Goal: Transaction & Acquisition: Purchase product/service

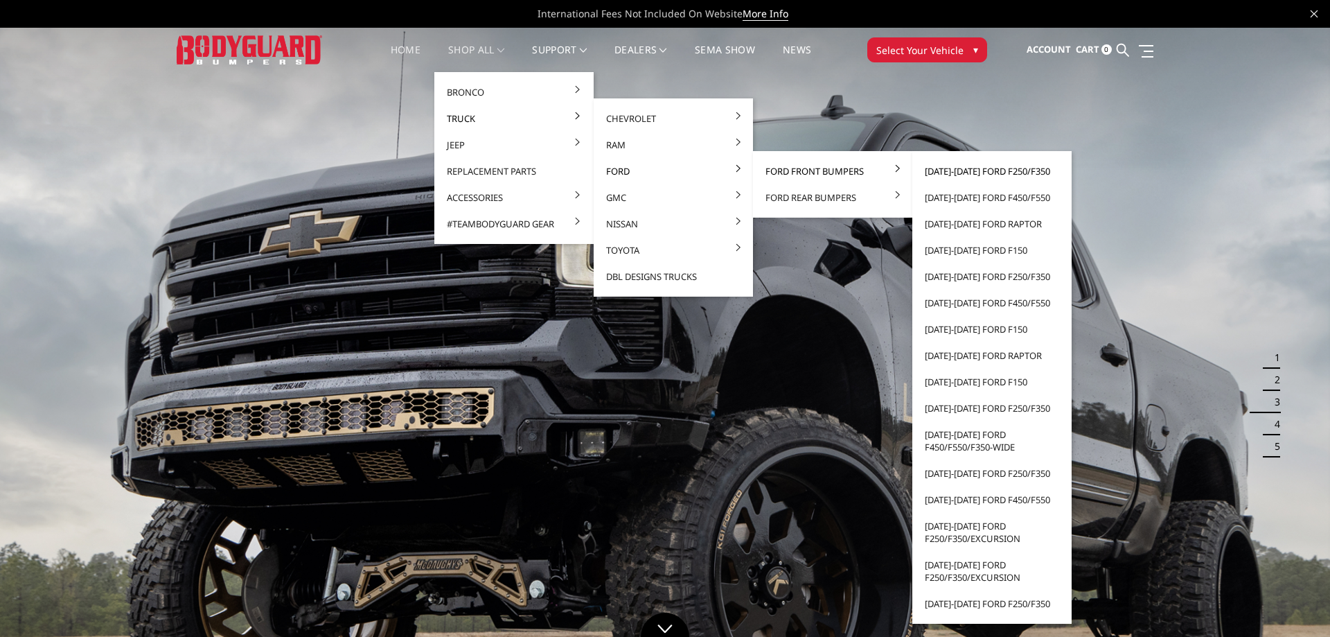
click at [970, 172] on link "[DATE]-[DATE] Ford F250/F350" at bounding box center [992, 171] width 148 height 26
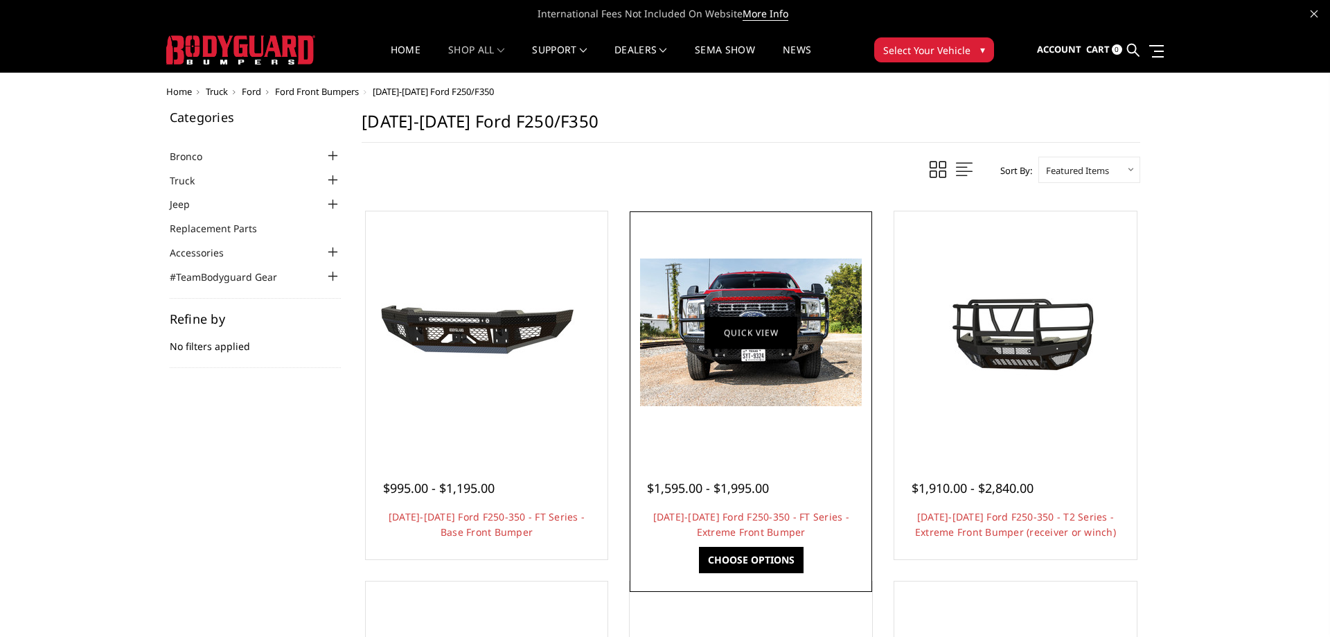
click at [764, 357] on img at bounding box center [751, 332] width 222 height 148
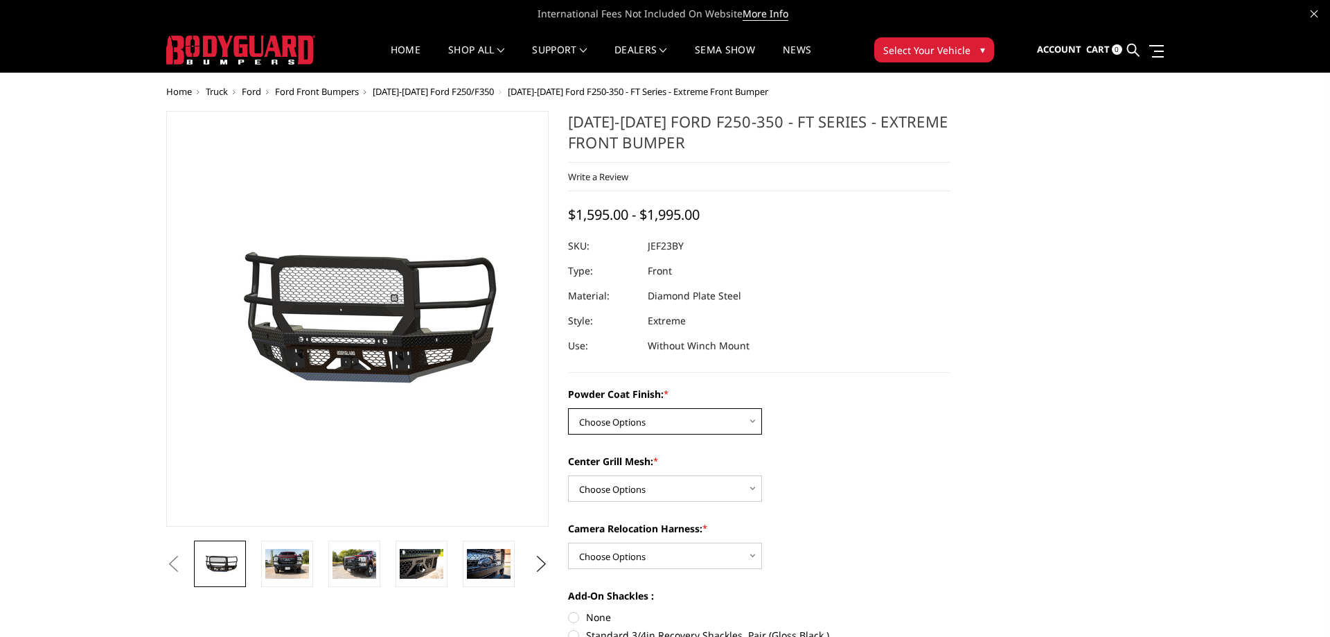
select select "3264"
click option "Gloss Black Powder Coat" at bounding box center [0, 0] width 0 height 0
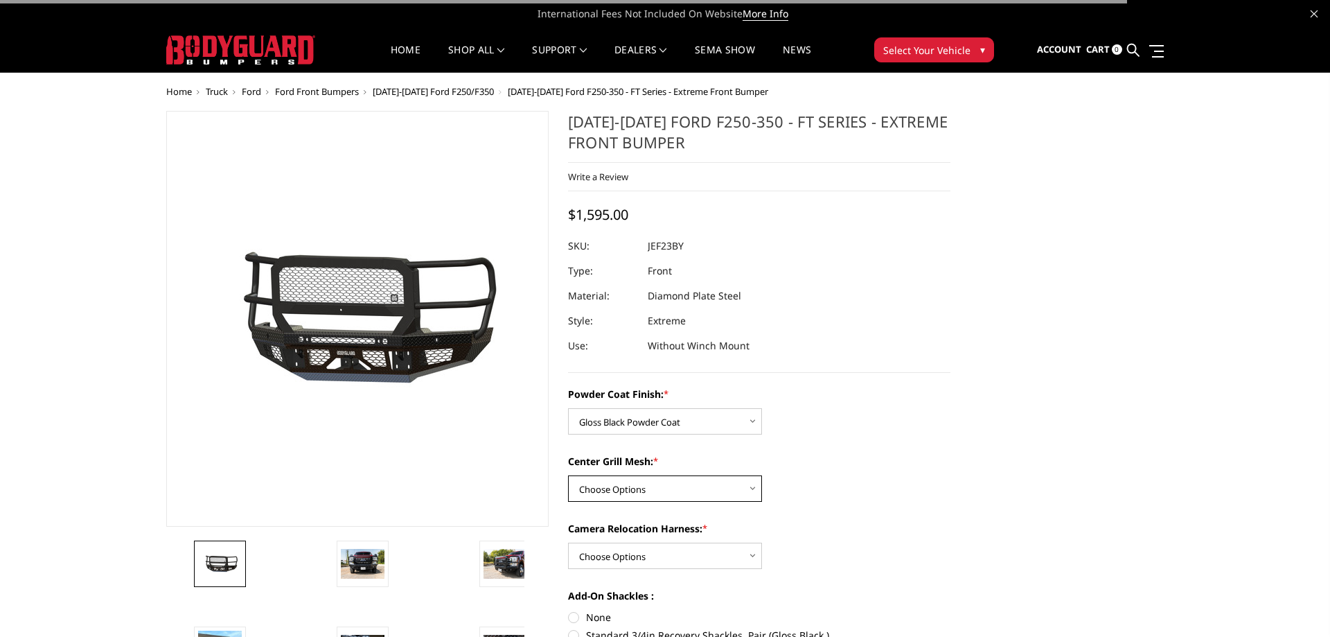
click at [568, 475] on select "Choose Options WITH Expanded Metal in Center Grill WITHOUT Expanded Metal in Ce…" at bounding box center [665, 488] width 194 height 26
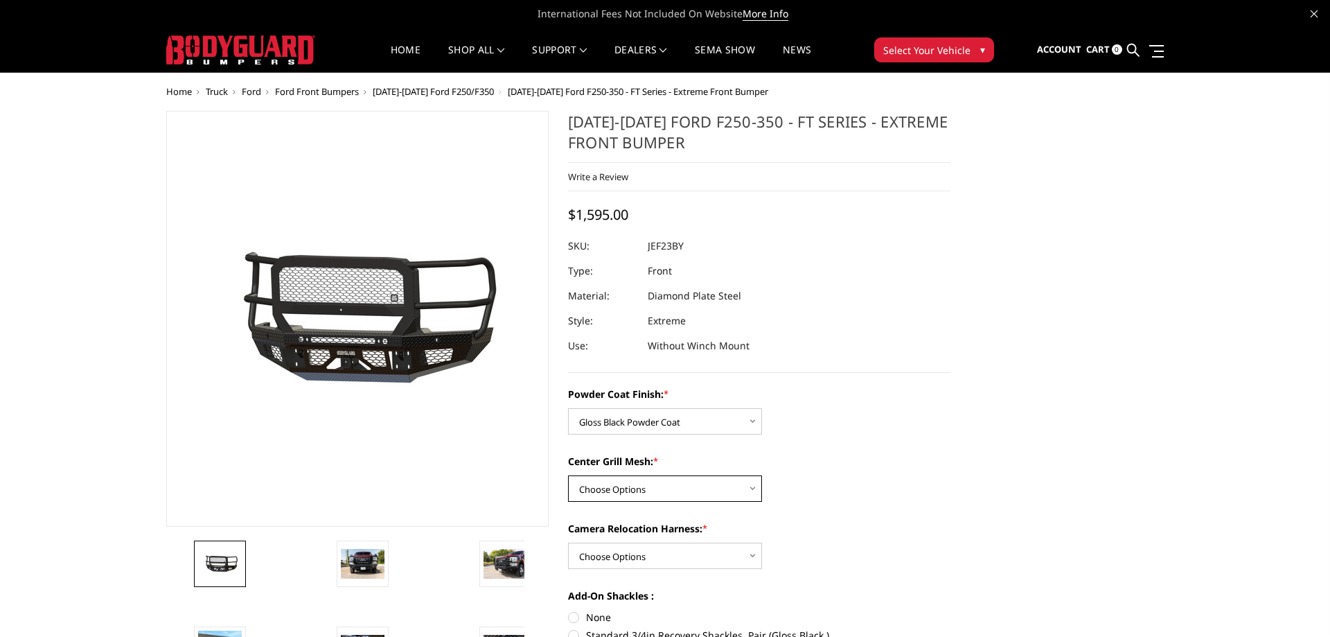
select select "3266"
click option "WITH Expanded Metal in Center Grill" at bounding box center [0, 0] width 0 height 0
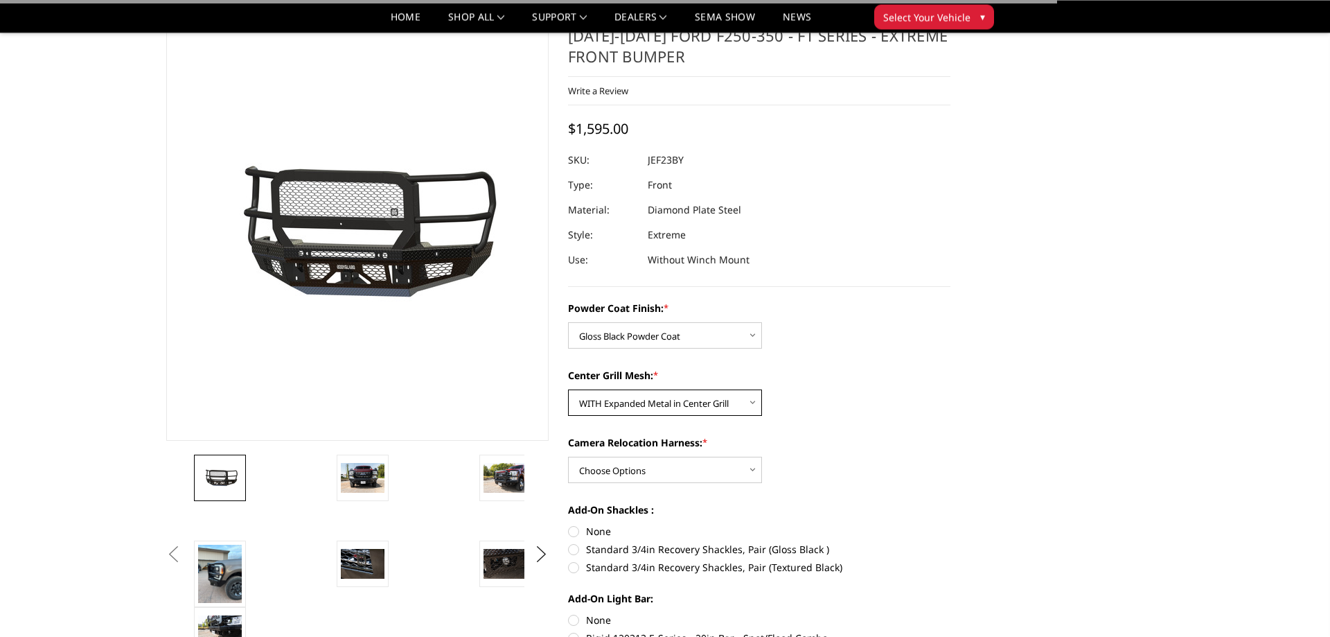
scroll to position [71, 0]
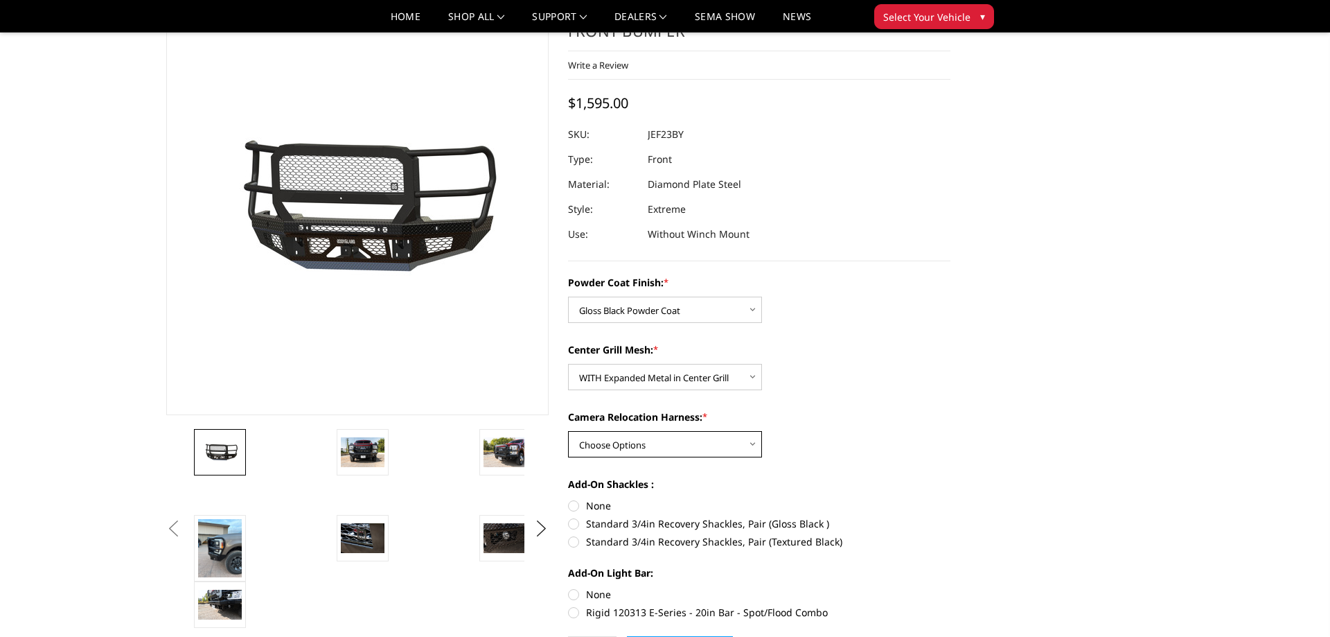
click at [568, 431] on select "Choose Options WITH Camera Relocation Harness WITHOUT Camera Relocation Harness" at bounding box center [665, 444] width 194 height 26
select select "3268"
click option "WITH Camera Relocation Harness" at bounding box center [0, 0] width 0 height 0
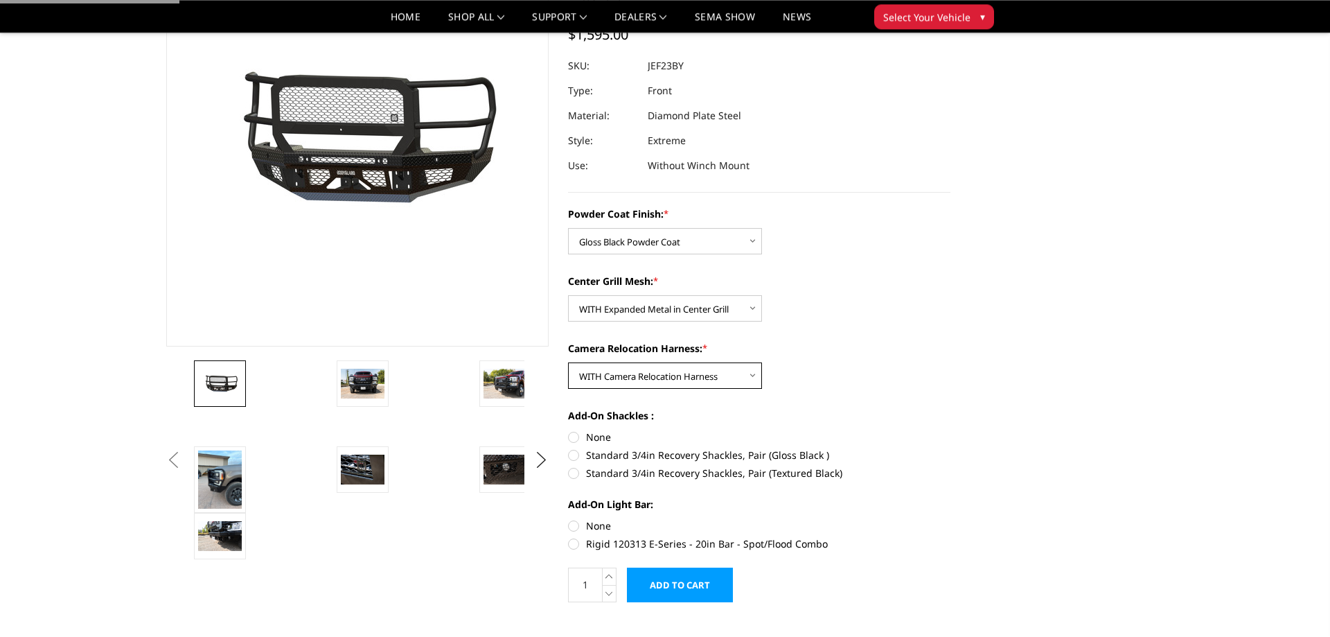
scroll to position [212, 0]
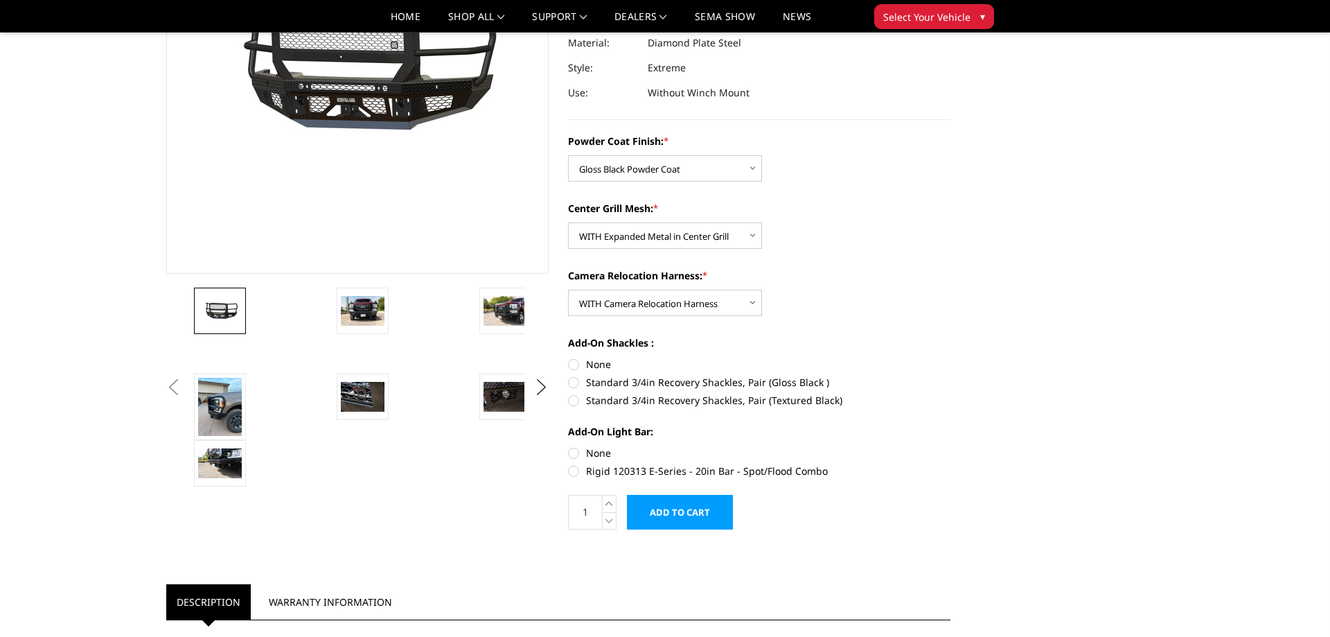
click at [574, 364] on label "None" at bounding box center [759, 364] width 382 height 15
click at [569, 358] on input "None" at bounding box center [568, 357] width 1 height 1
radio input "true"
click at [579, 456] on label "None" at bounding box center [759, 453] width 382 height 15
click at [569, 446] on input "None" at bounding box center [568, 446] width 1 height 1
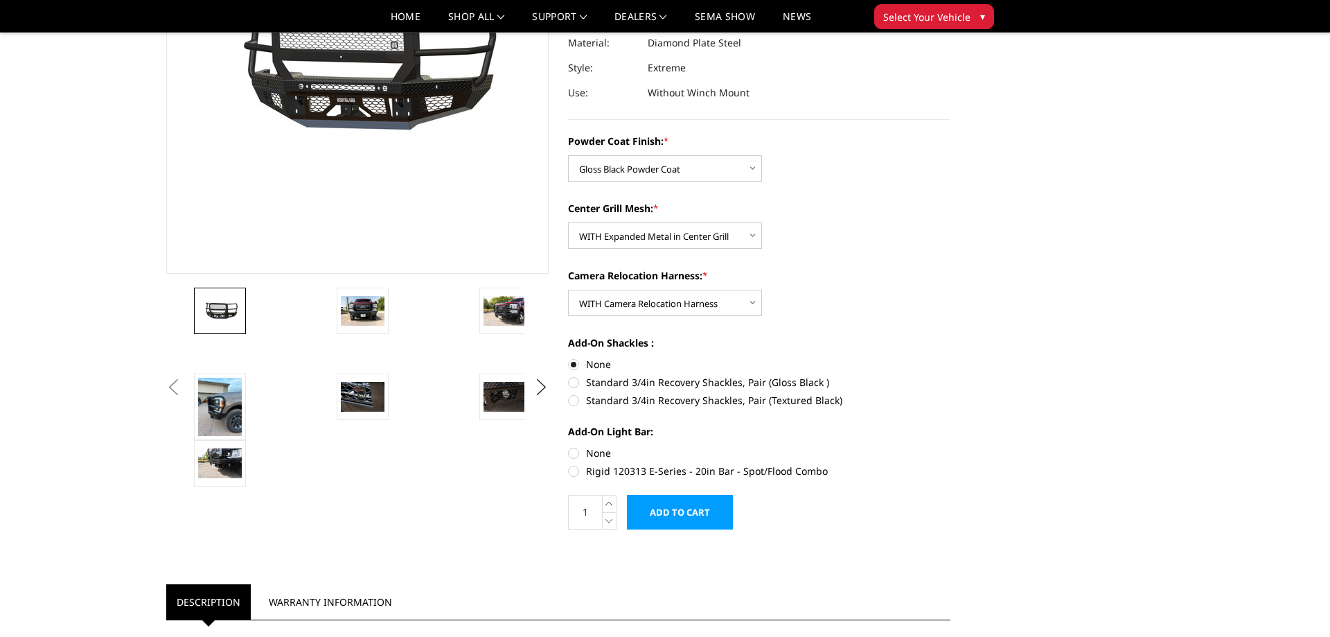
radio input "true"
click at [362, 310] on img at bounding box center [363, 310] width 44 height 29
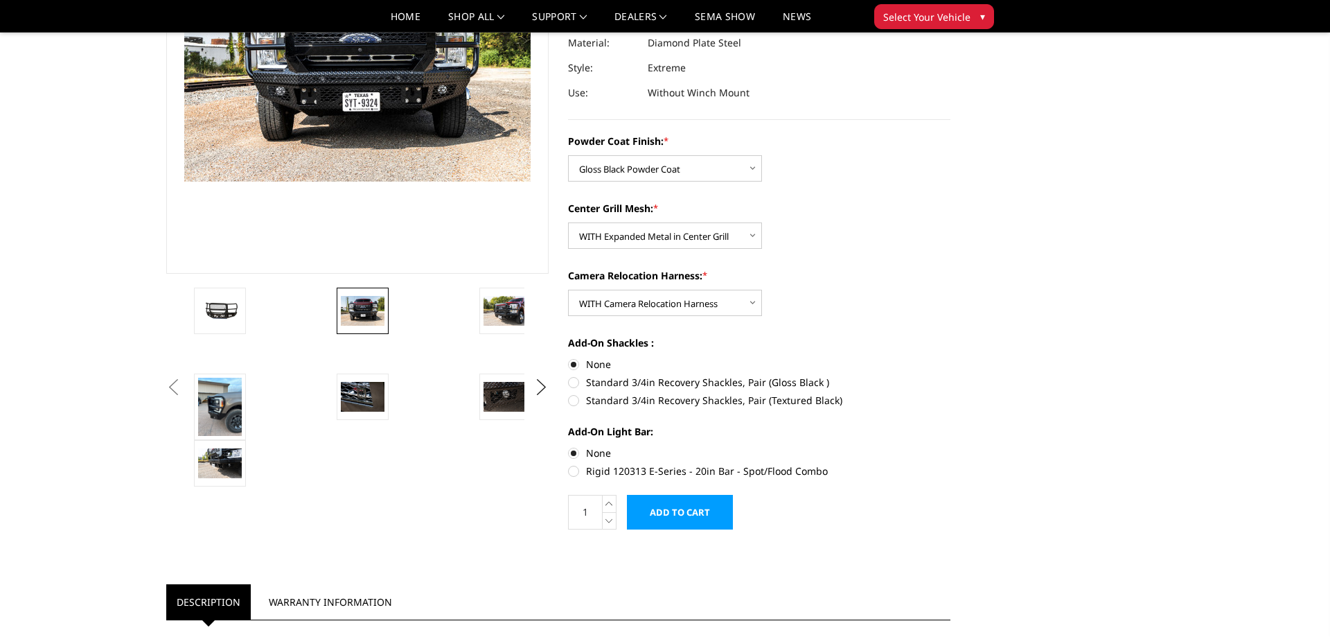
click at [674, 517] on input "Add to Cart" at bounding box center [680, 512] width 106 height 35
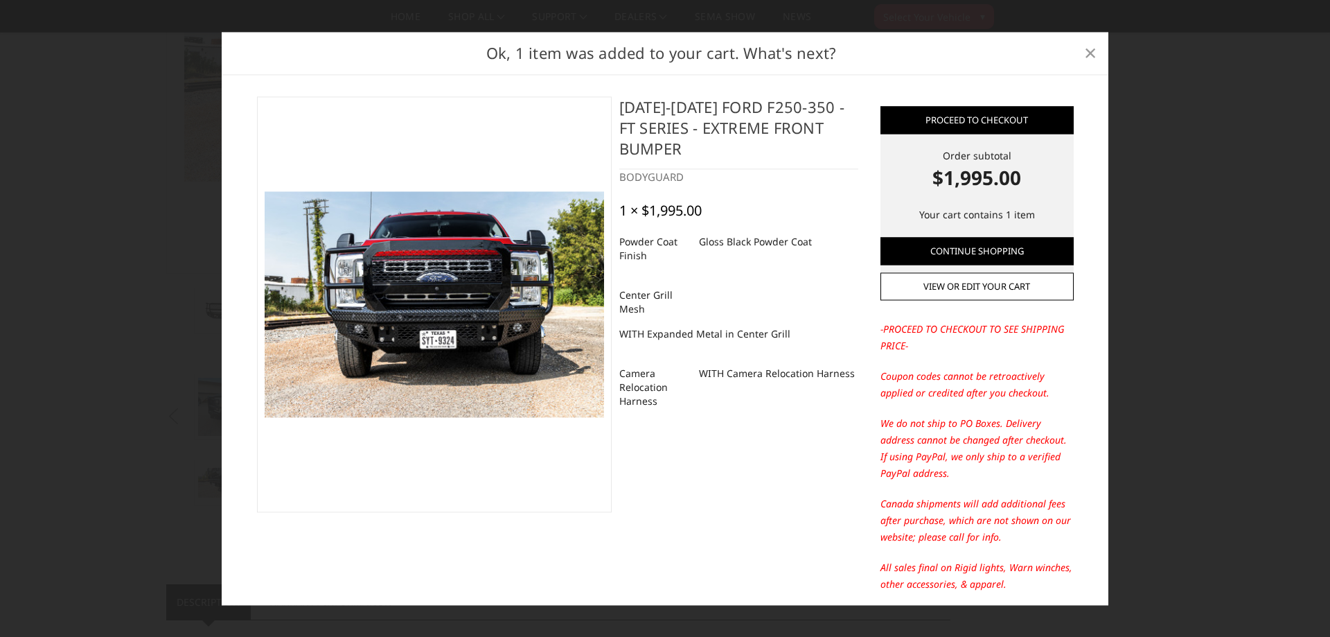
click at [1086, 51] on span "×" at bounding box center [1090, 53] width 12 height 30
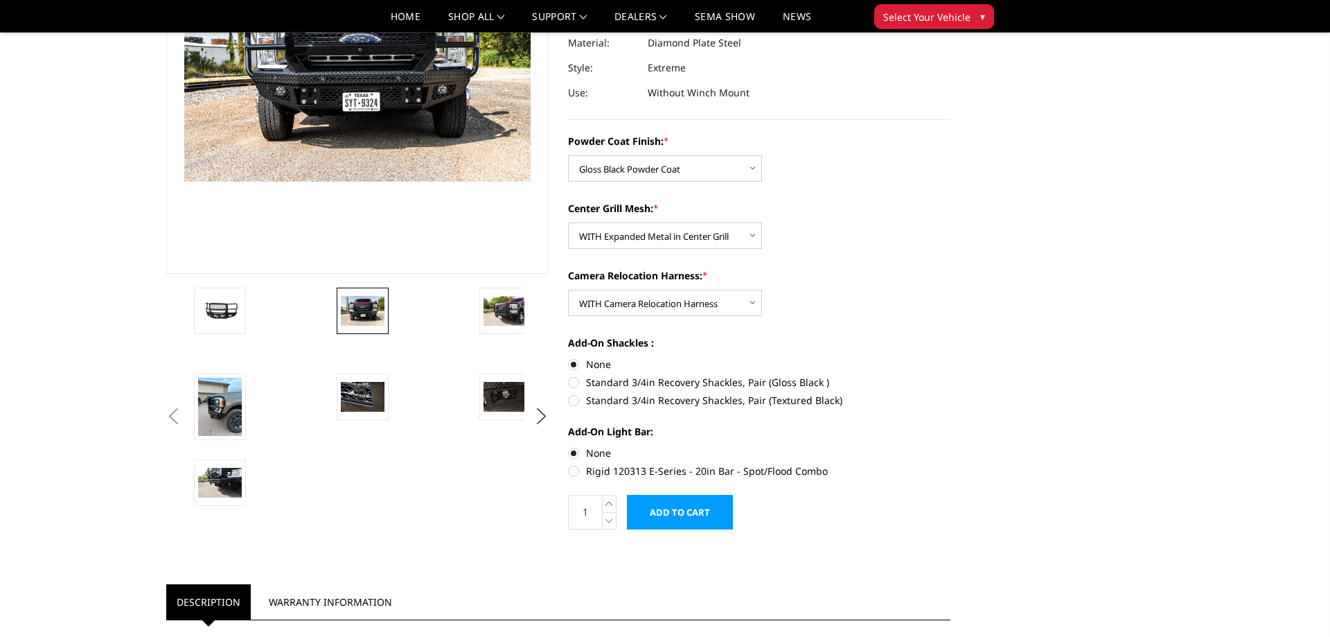
scroll to position [0, 0]
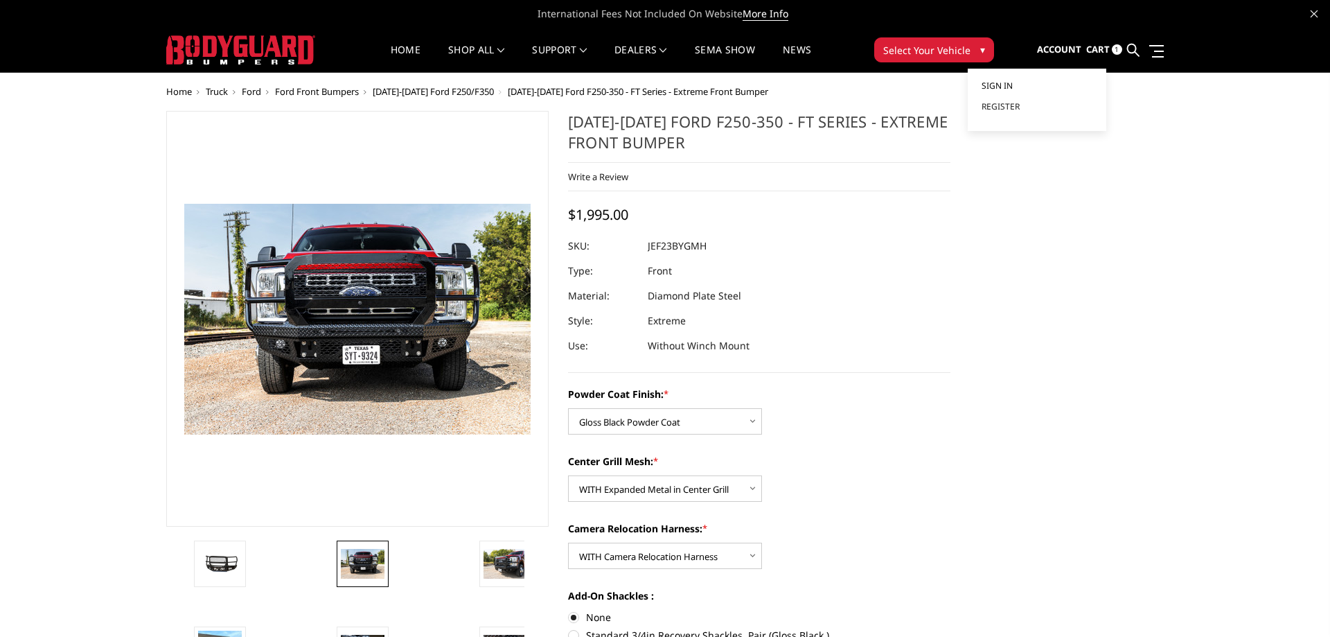
click at [1005, 85] on span "Sign in" at bounding box center [997, 86] width 31 height 12
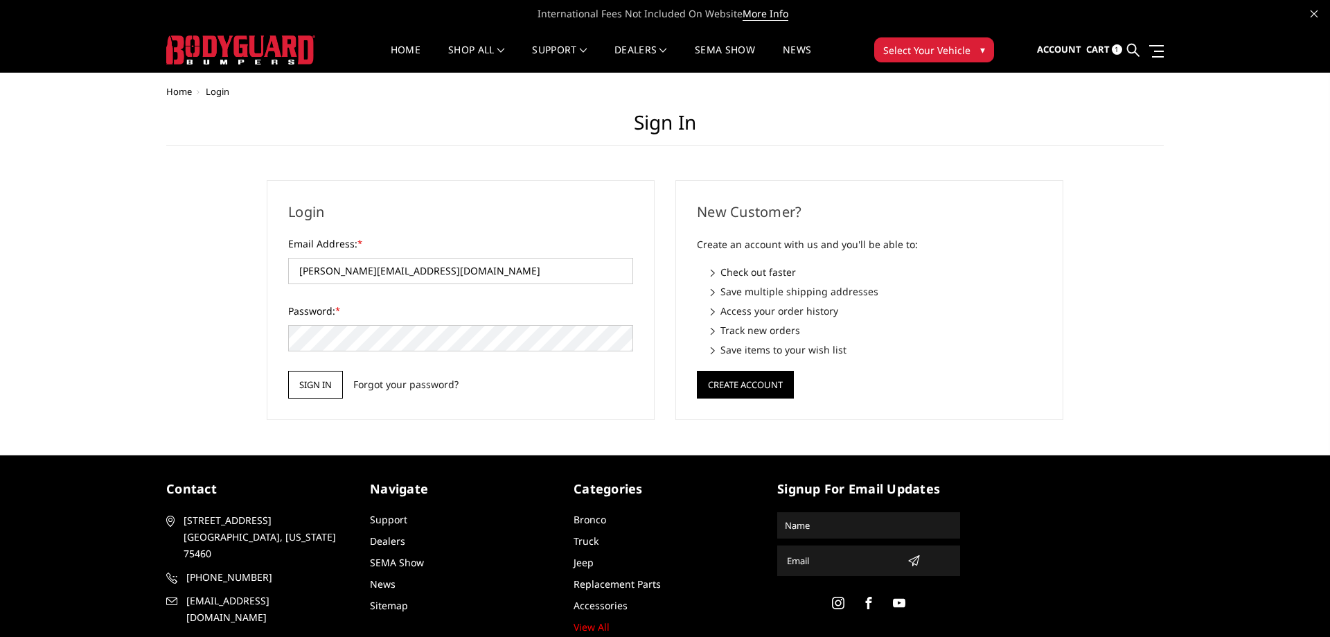
click at [318, 389] on input "Sign in" at bounding box center [315, 385] width 55 height 28
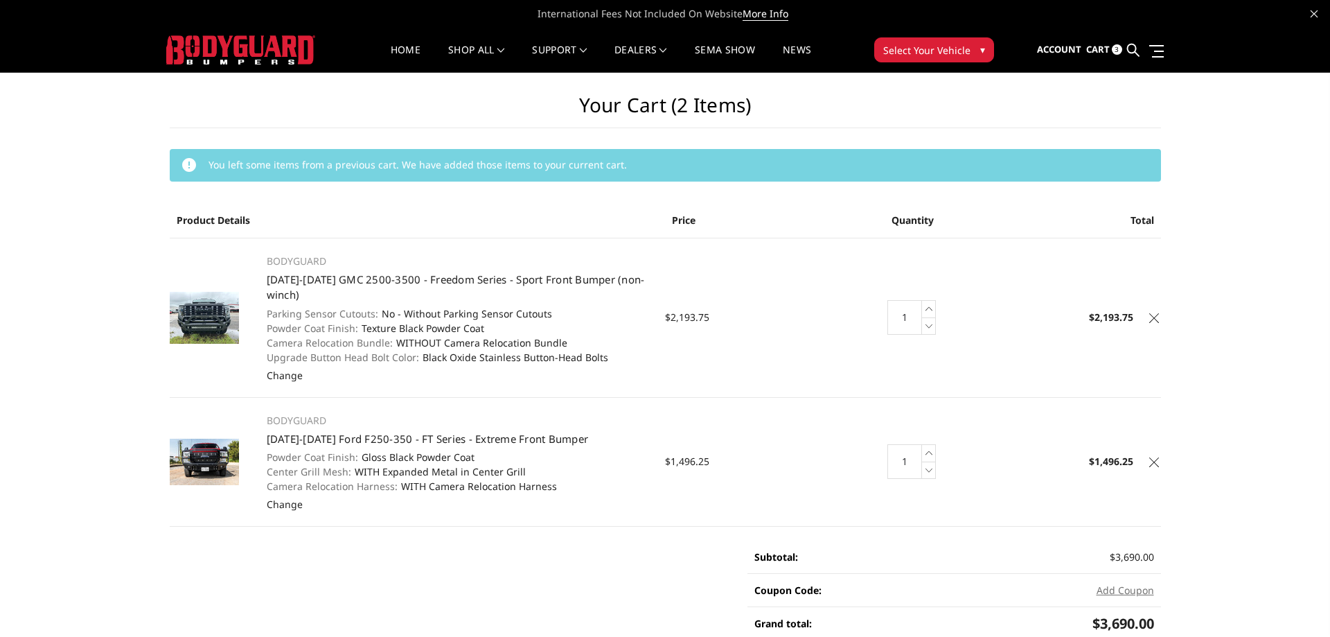
click at [1156, 319] on icon at bounding box center [1155, 318] width 10 height 10
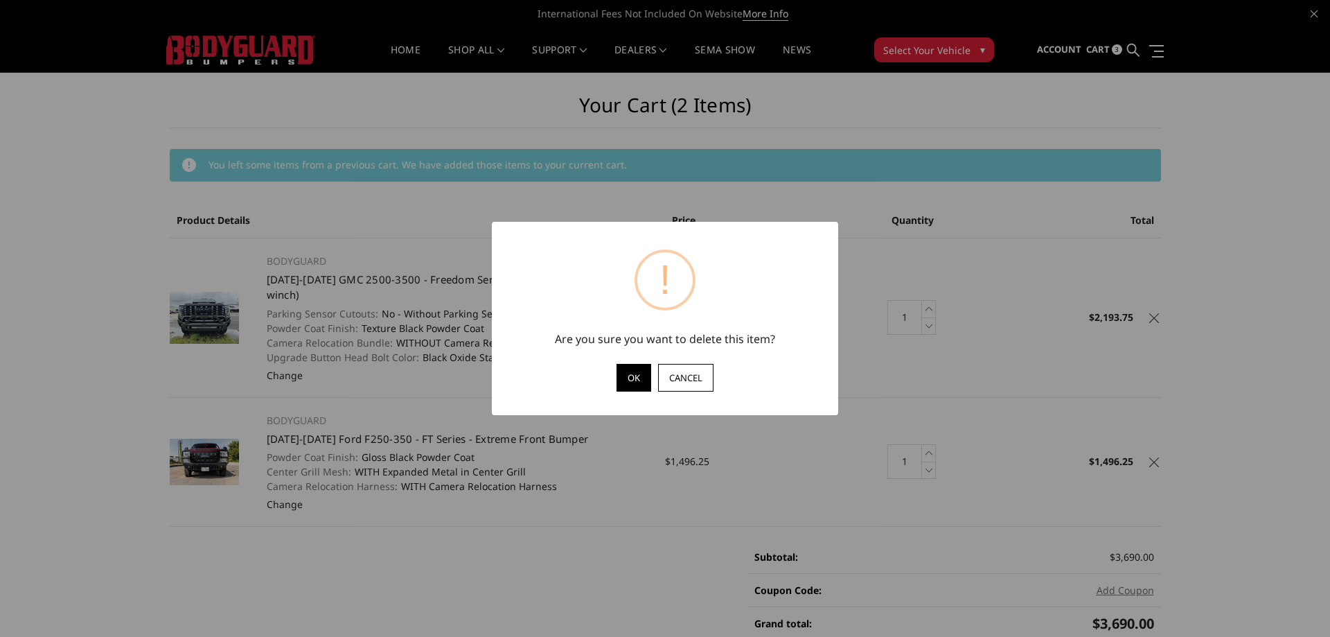
click at [640, 373] on button "OK" at bounding box center [634, 378] width 35 height 28
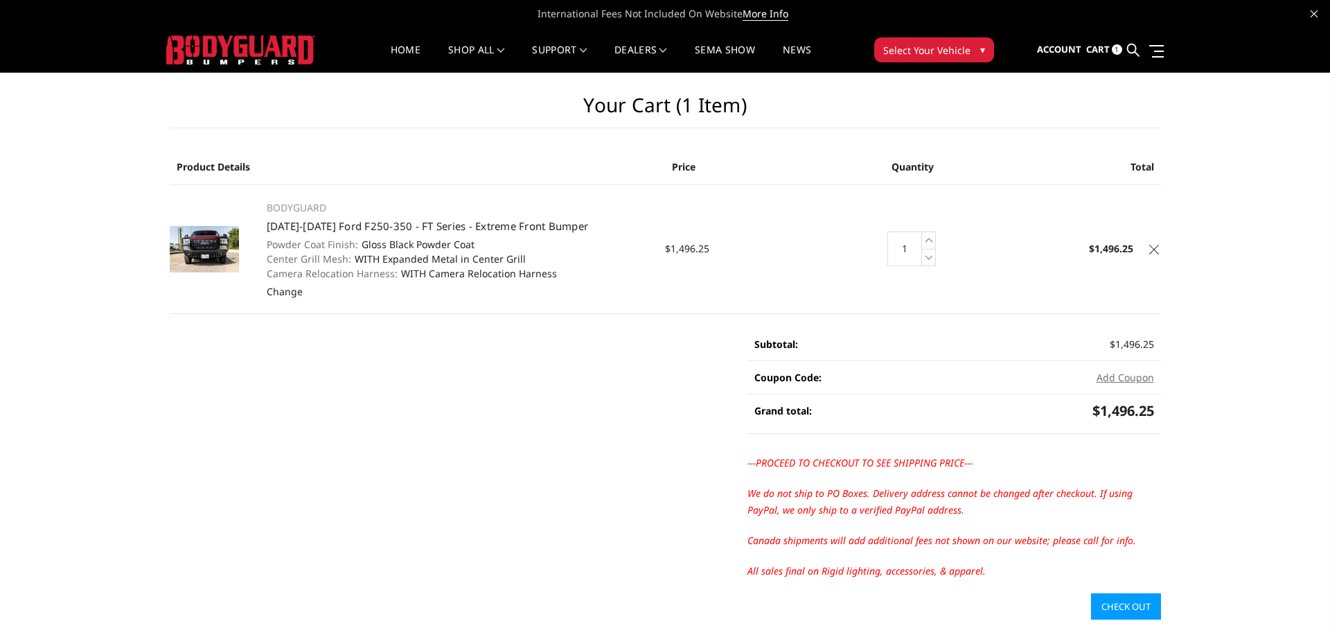
click at [1132, 606] on link "Check out" at bounding box center [1126, 606] width 70 height 26
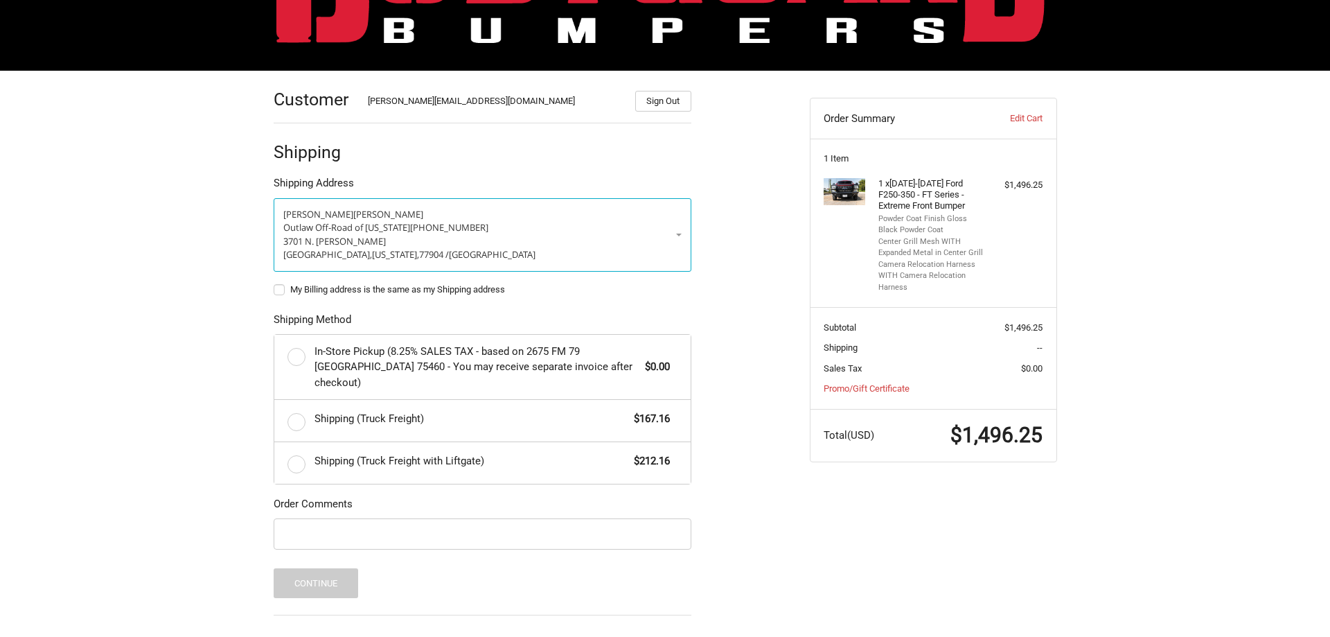
scroll to position [141, 0]
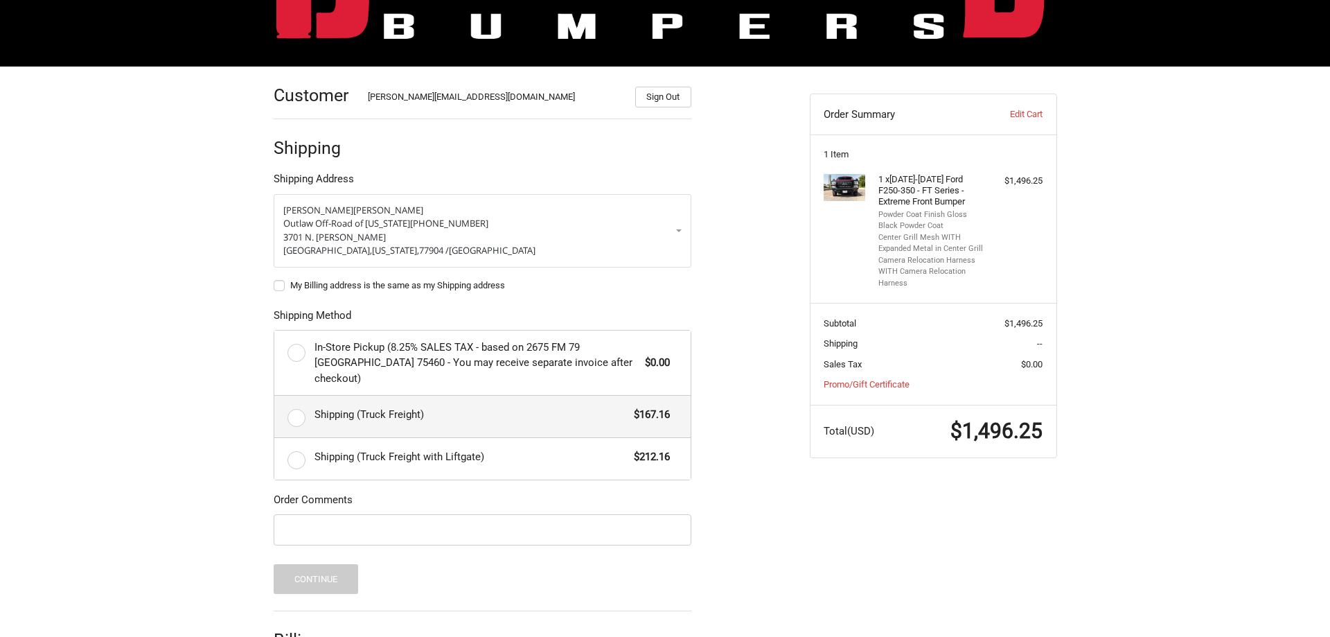
click at [299, 406] on label "Shipping (Truck Freight) $167.16" at bounding box center [482, 417] width 416 height 42
click at [275, 396] on input "Shipping (Truck Freight) $167.16" at bounding box center [274, 396] width 1 height 1
radio input "true"
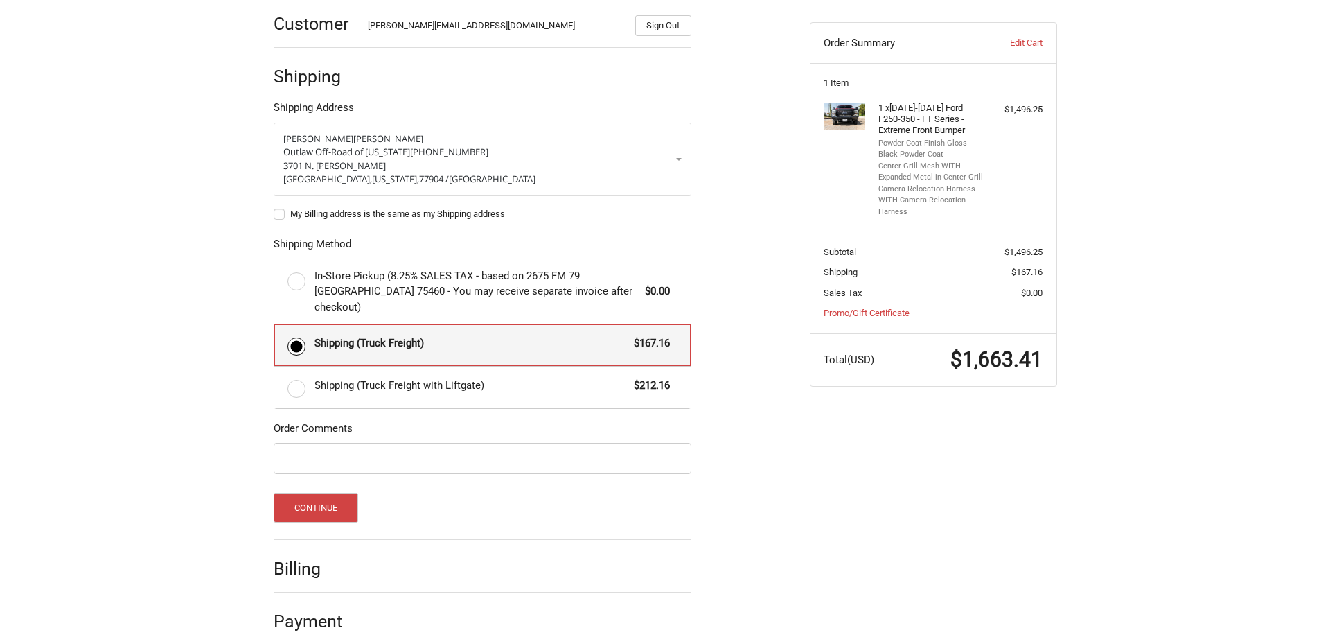
scroll to position [218, 0]
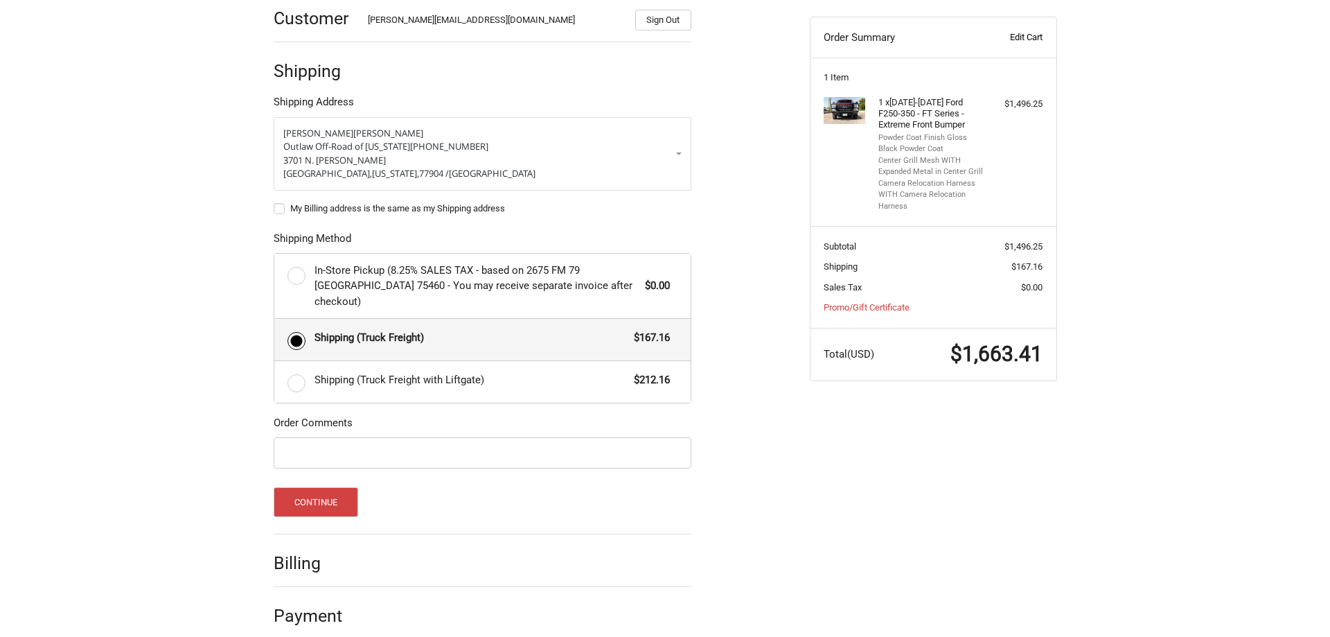
click at [1034, 35] on link "Edit Cart" at bounding box center [1008, 37] width 69 height 14
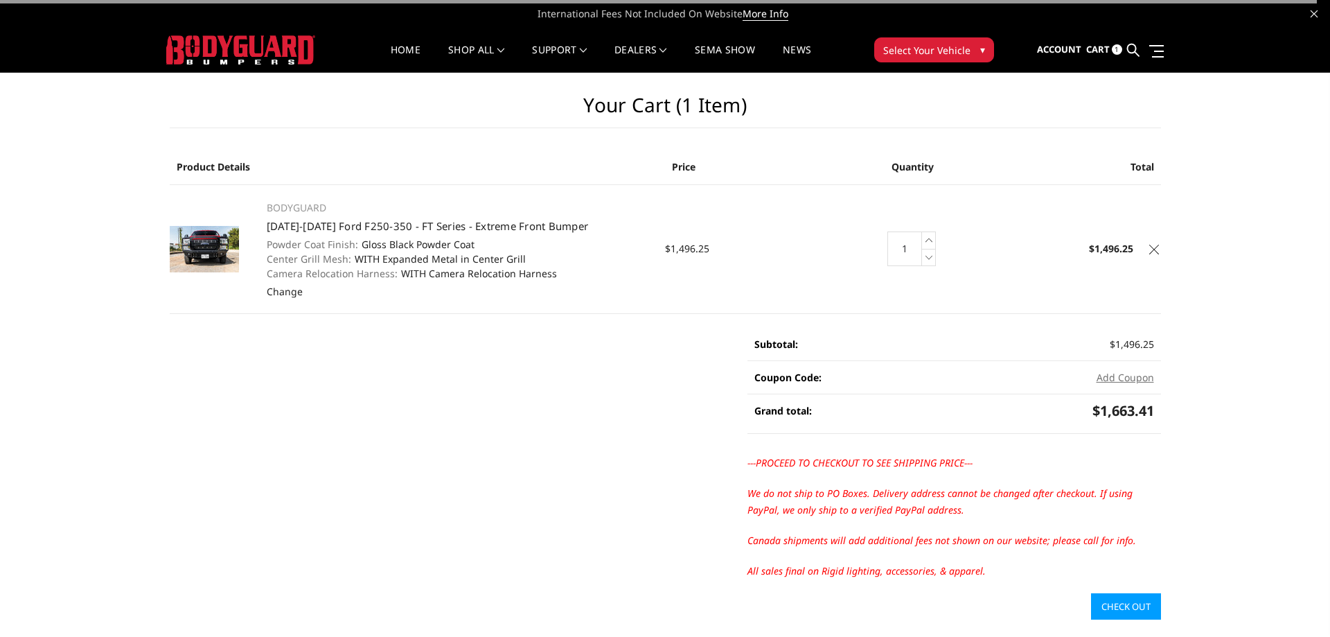
click at [1153, 247] on icon at bounding box center [1155, 250] width 10 height 10
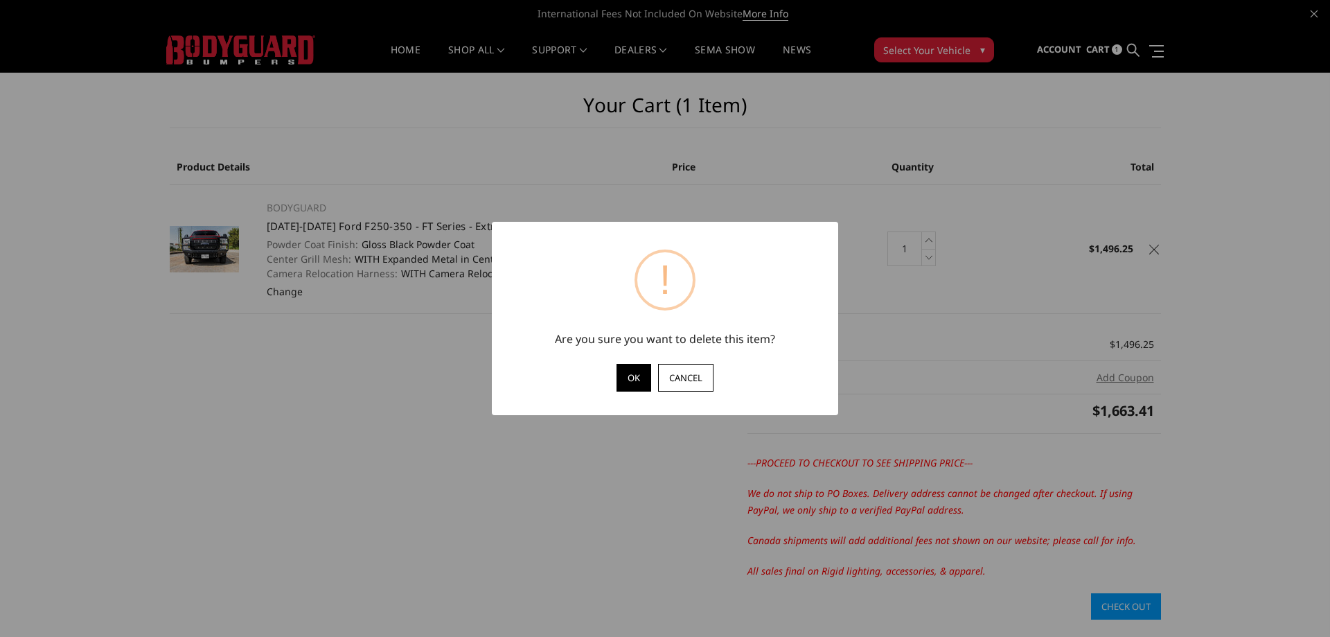
click at [636, 380] on button "OK" at bounding box center [634, 378] width 35 height 28
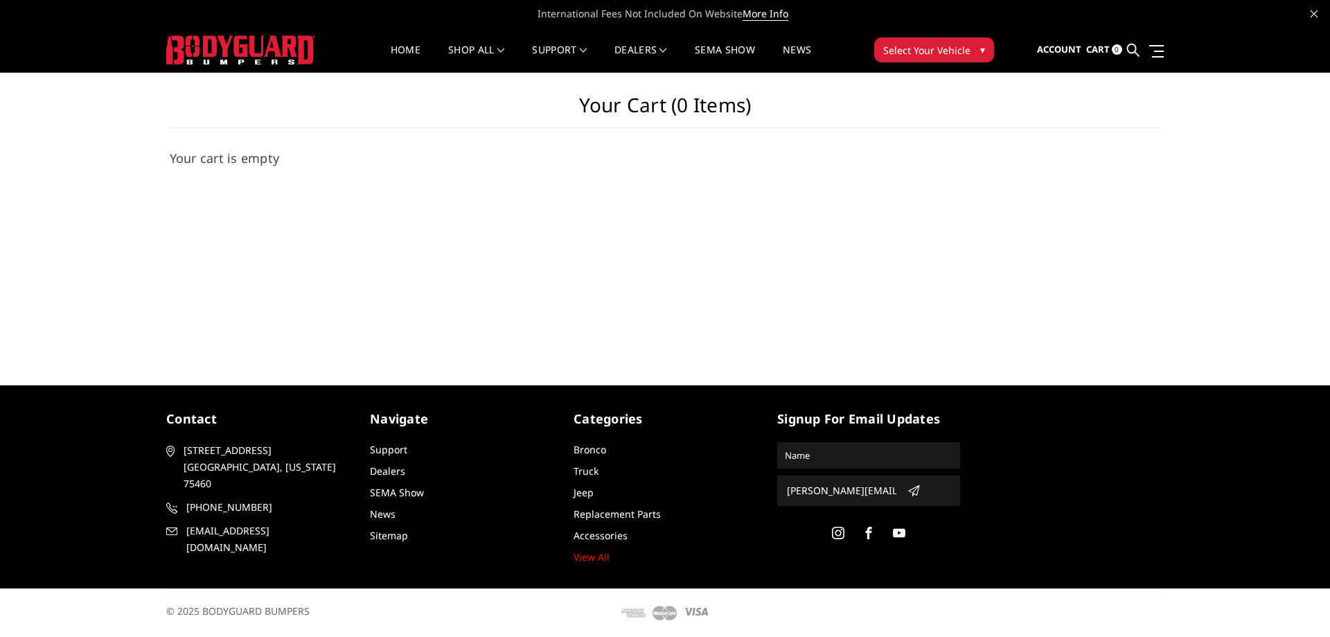
click at [278, 53] on img at bounding box center [240, 49] width 149 height 29
